Goal: Communication & Community: Answer question/provide support

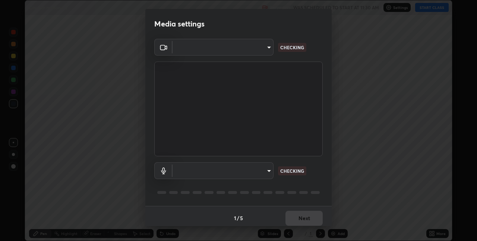
scroll to position [241, 477]
type input "280048489f4aceaa7dd929c42ae46e7d7a1038740bc9fc22ad0932e52b0860f8"
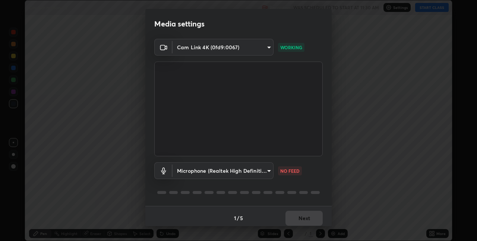
click at [263, 170] on body "Erase all Circular motion 03 Recording WAS SCHEDULED TO START AT 11:30 AM Setti…" at bounding box center [238, 120] width 477 height 241
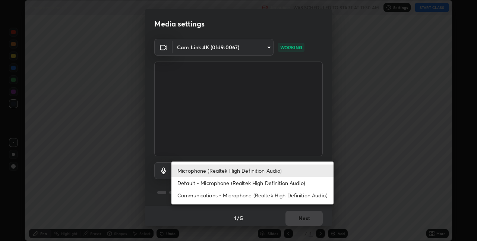
click at [247, 184] on li "Default - Microphone (Realtek High Definition Audio)" at bounding box center [252, 183] width 162 height 12
type input "default"
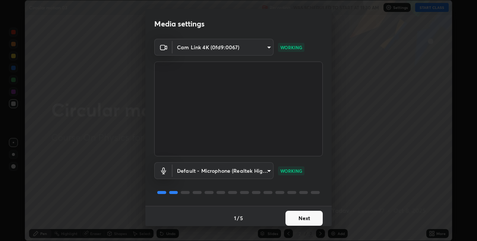
scroll to position [4, 0]
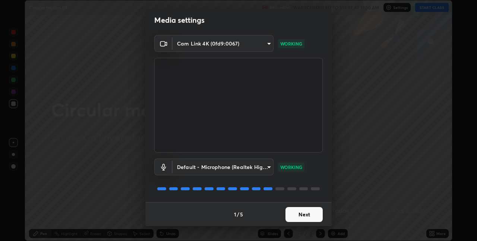
click at [303, 212] on button "Next" at bounding box center [303, 214] width 37 height 15
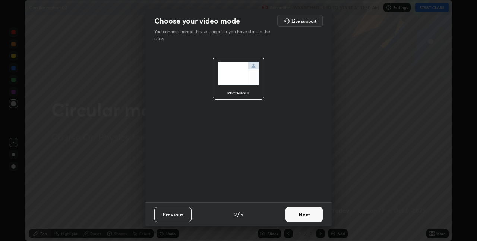
scroll to position [0, 0]
click at [307, 215] on button "Next" at bounding box center [303, 214] width 37 height 15
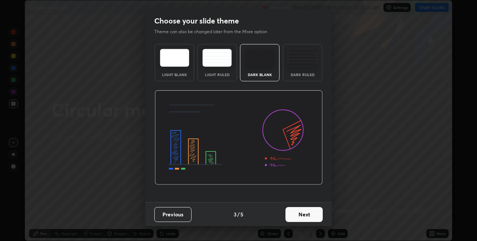
click at [313, 216] on button "Next" at bounding box center [303, 214] width 37 height 15
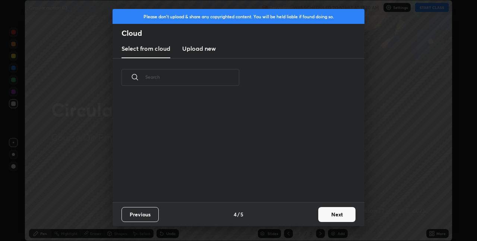
click at [335, 212] on button "Next" at bounding box center [336, 214] width 37 height 15
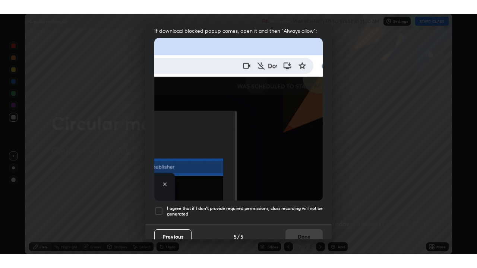
scroll to position [156, 0]
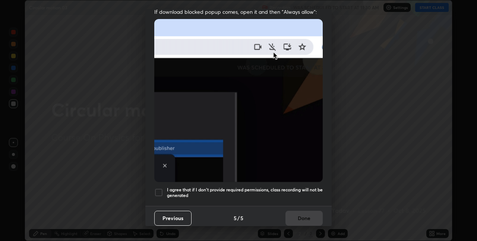
click at [160, 189] on div at bounding box center [158, 192] width 9 height 9
click at [303, 211] on button "Done" at bounding box center [303, 218] width 37 height 15
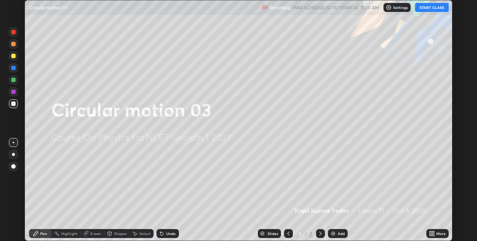
click at [419, 8] on button "START CLASS" at bounding box center [432, 7] width 34 height 9
click at [431, 231] on icon at bounding box center [431, 232] width 2 height 2
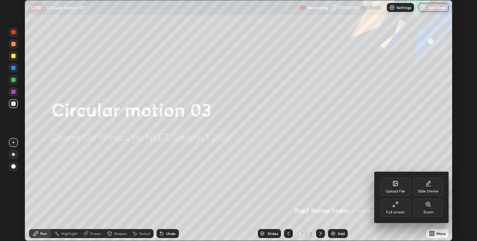
click at [384, 209] on div "Full screen" at bounding box center [395, 208] width 30 height 18
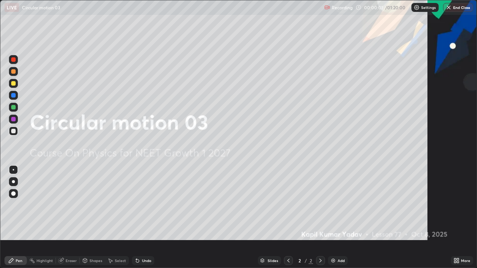
scroll to position [268, 477]
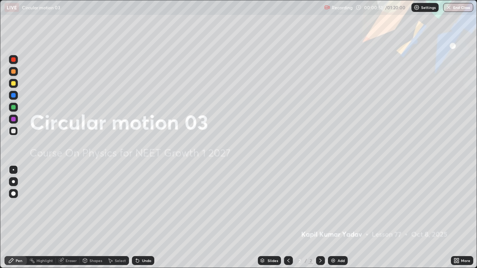
click at [333, 240] on img at bounding box center [333, 261] width 6 height 6
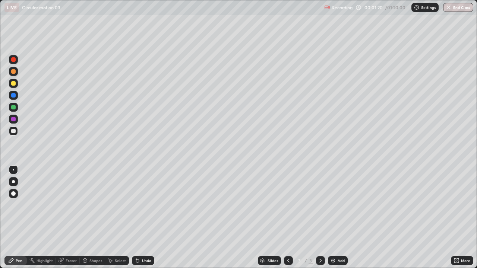
click at [16, 85] on div at bounding box center [13, 83] width 9 height 9
click at [14, 85] on div at bounding box center [13, 83] width 4 height 4
click at [332, 240] on img at bounding box center [333, 261] width 6 height 6
click at [336, 240] on div "Add" at bounding box center [338, 260] width 20 height 9
click at [333, 240] on div "Add" at bounding box center [338, 260] width 20 height 9
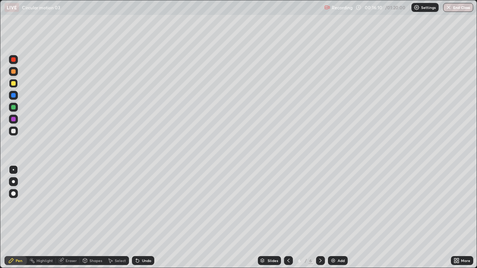
click at [335, 240] on div "Add" at bounding box center [338, 260] width 20 height 9
click at [338, 240] on div "Add" at bounding box center [338, 260] width 20 height 9
click at [337, 240] on div "Add" at bounding box center [338, 260] width 20 height 9
click at [13, 106] on div at bounding box center [13, 107] width 4 height 4
click at [333, 240] on img at bounding box center [333, 261] width 6 height 6
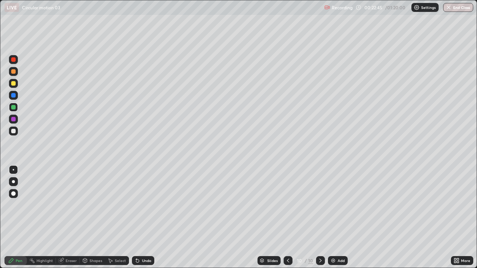
click at [334, 240] on img at bounding box center [333, 261] width 6 height 6
click at [333, 240] on img at bounding box center [333, 261] width 6 height 6
click at [332, 240] on img at bounding box center [333, 261] width 6 height 6
click at [13, 132] on div at bounding box center [13, 131] width 4 height 4
click at [13, 106] on div at bounding box center [13, 107] width 4 height 4
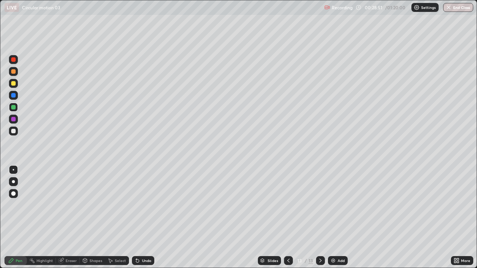
click at [13, 83] on div at bounding box center [13, 83] width 4 height 4
click at [330, 240] on img at bounding box center [333, 261] width 6 height 6
click at [14, 108] on div at bounding box center [13, 107] width 4 height 4
click at [336, 240] on div "Add" at bounding box center [338, 260] width 20 height 9
click at [13, 132] on div at bounding box center [13, 131] width 4 height 4
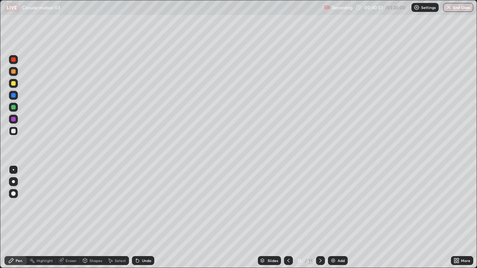
click at [145, 240] on div "Undo" at bounding box center [146, 261] width 9 height 4
click at [144, 240] on div "Undo" at bounding box center [146, 261] width 9 height 4
click at [145, 240] on div "Undo" at bounding box center [146, 261] width 9 height 4
click at [143, 240] on div "Undo" at bounding box center [146, 261] width 9 height 4
click at [334, 240] on img at bounding box center [333, 261] width 6 height 6
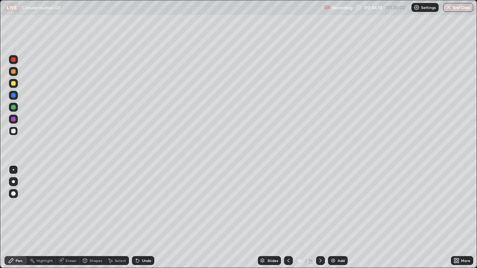
click at [320, 240] on icon at bounding box center [320, 261] width 6 height 6
click at [289, 240] on icon at bounding box center [288, 261] width 6 height 6
click at [335, 240] on div "Add" at bounding box center [338, 260] width 20 height 9
click at [334, 240] on img at bounding box center [333, 261] width 6 height 6
click at [335, 240] on img at bounding box center [333, 261] width 6 height 6
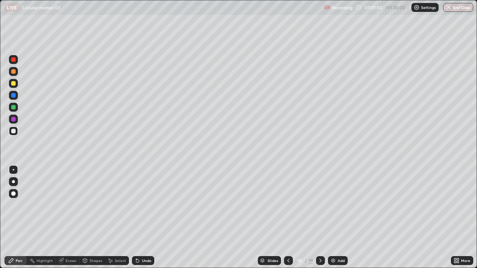
click at [334, 240] on img at bounding box center [333, 261] width 6 height 6
click at [332, 240] on img at bounding box center [334, 261] width 6 height 6
click at [332, 240] on img at bounding box center [333, 261] width 6 height 6
click at [146, 240] on div "Undo" at bounding box center [146, 261] width 9 height 4
click at [15, 107] on div at bounding box center [13, 107] width 4 height 4
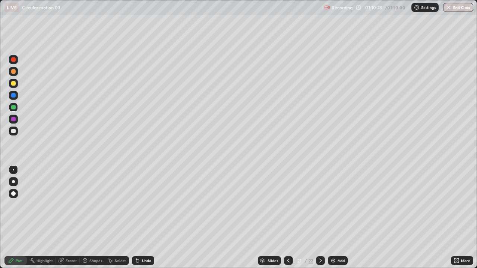
click at [446, 10] on img "button" at bounding box center [449, 7] width 6 height 6
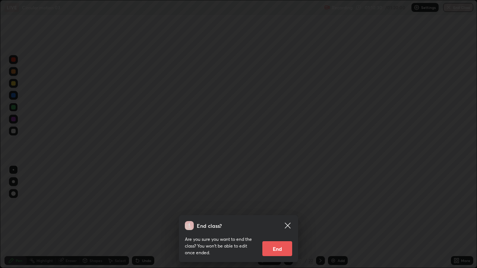
click at [279, 240] on button "End" at bounding box center [277, 248] width 30 height 15
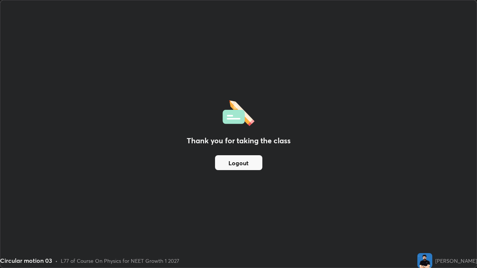
click at [251, 165] on button "Logout" at bounding box center [238, 162] width 47 height 15
click at [247, 166] on button "Logout" at bounding box center [238, 162] width 47 height 15
